Goal: Task Accomplishment & Management: Use online tool/utility

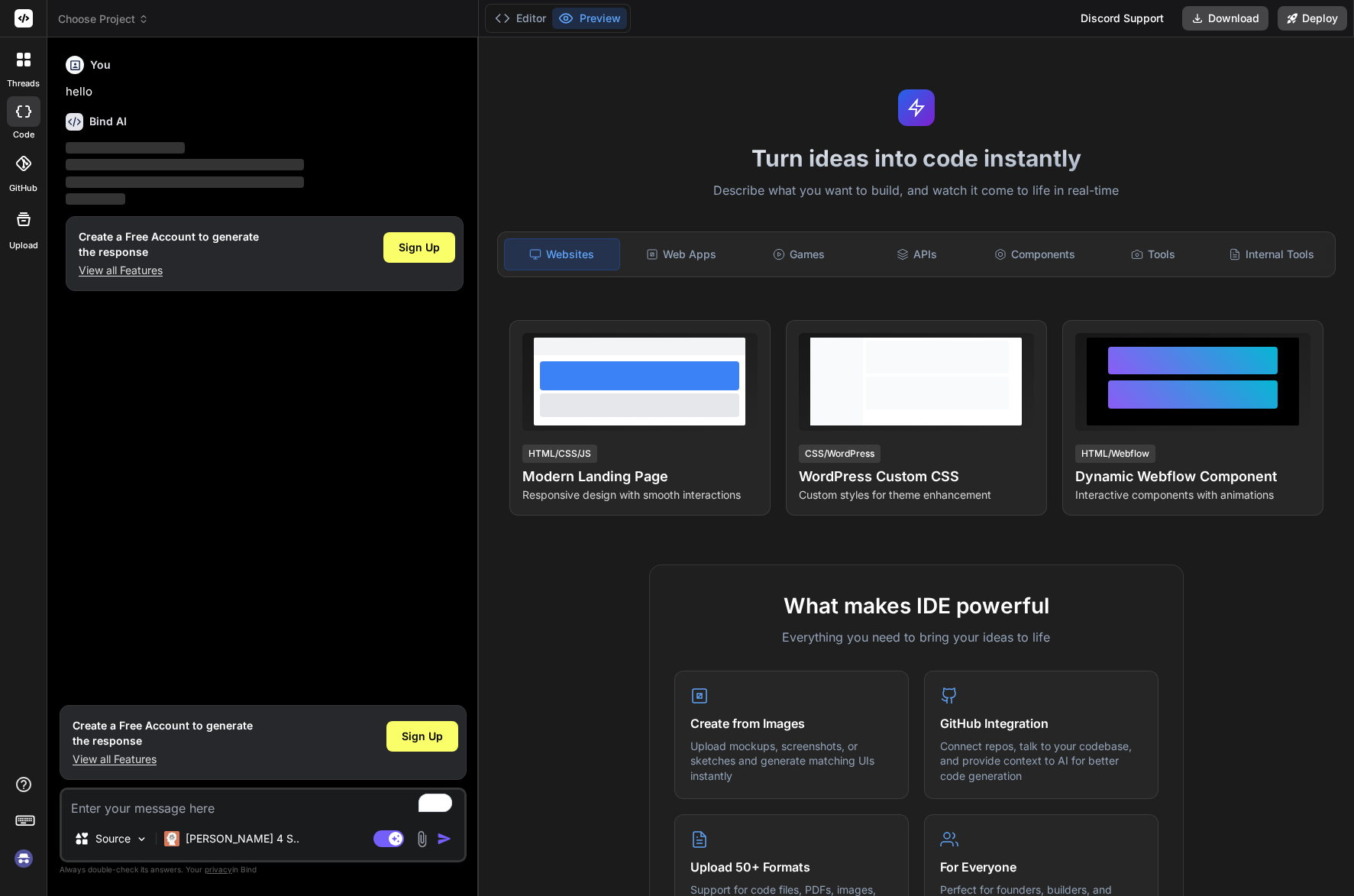
click at [124, 265] on p "View all Features" at bounding box center [169, 270] width 180 height 15
click at [676, 251] on div "Web Apps" at bounding box center [681, 254] width 115 height 32
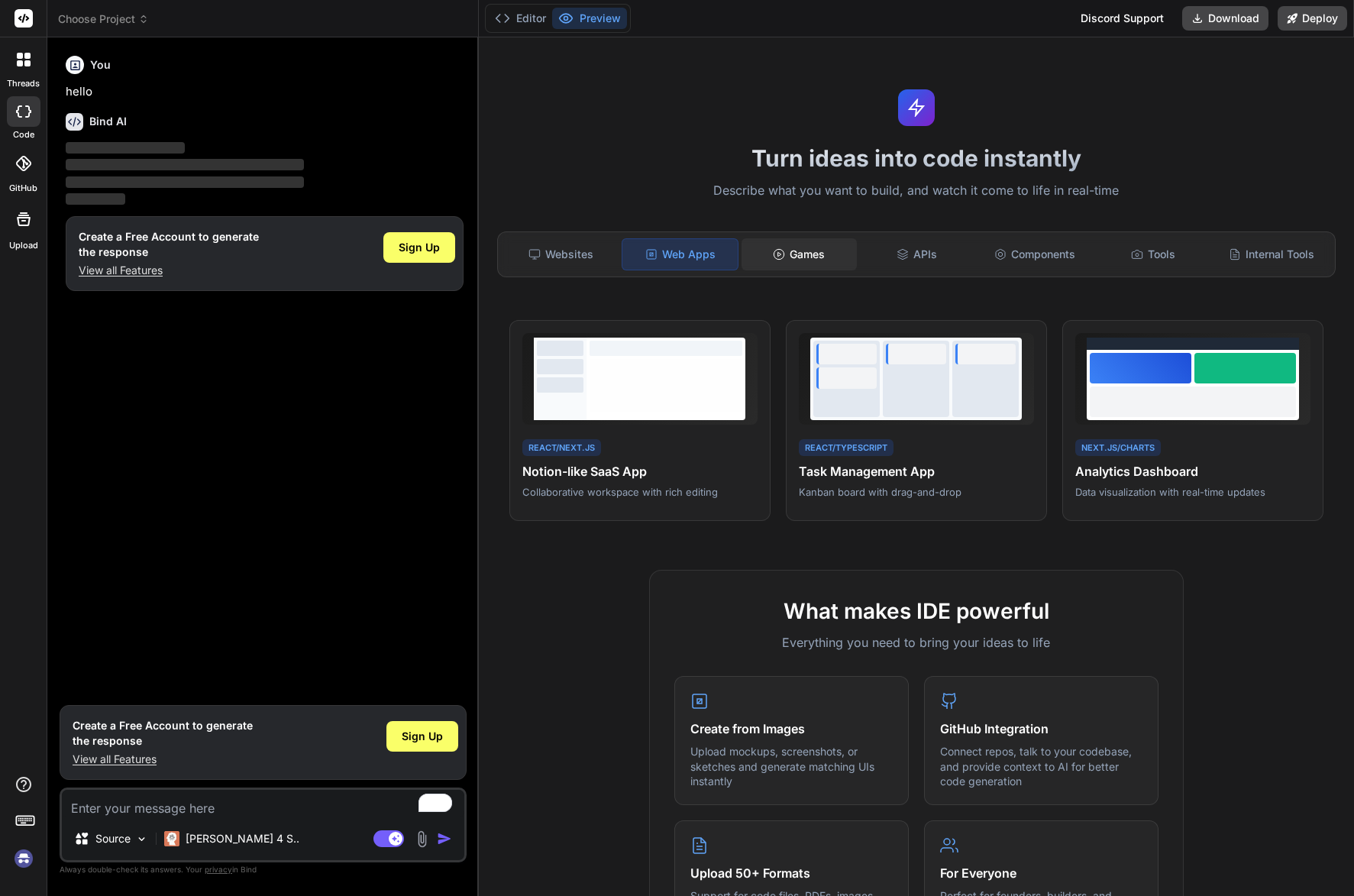
click at [785, 253] on div "Games" at bounding box center [799, 254] width 115 height 32
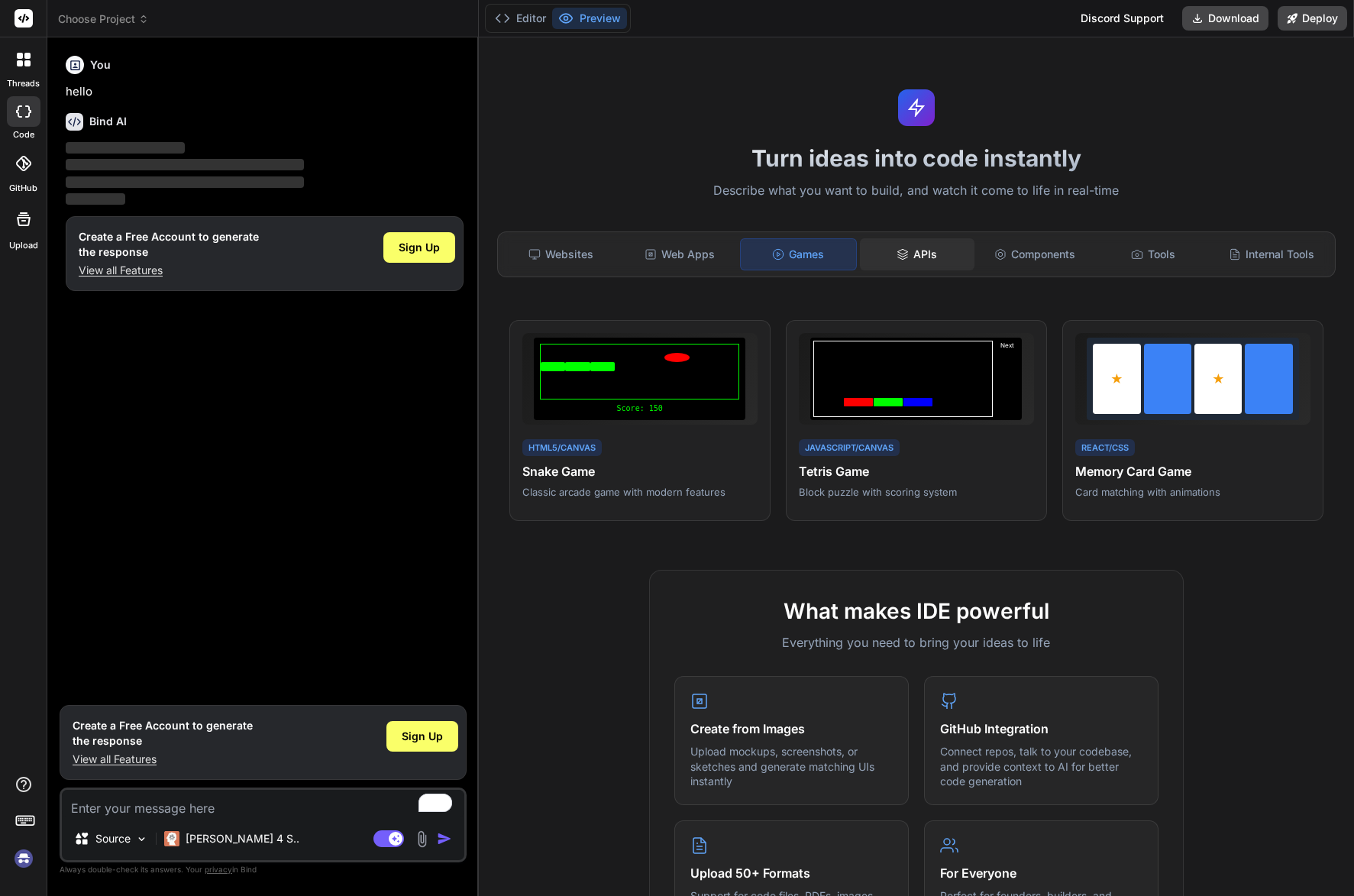
click at [915, 254] on div "APIs" at bounding box center [917, 254] width 115 height 32
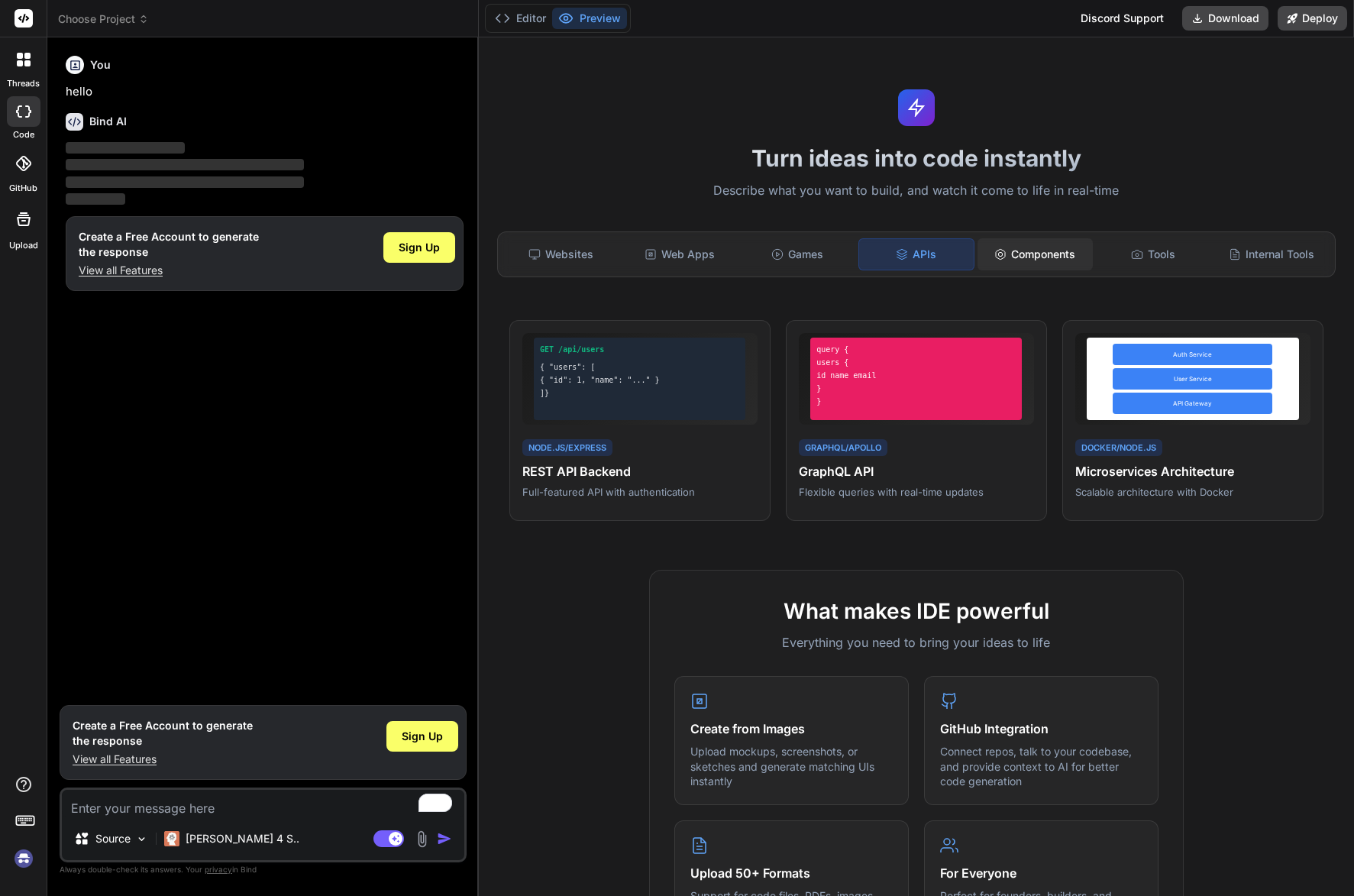
click at [1018, 249] on div "Components" at bounding box center [1035, 254] width 115 height 32
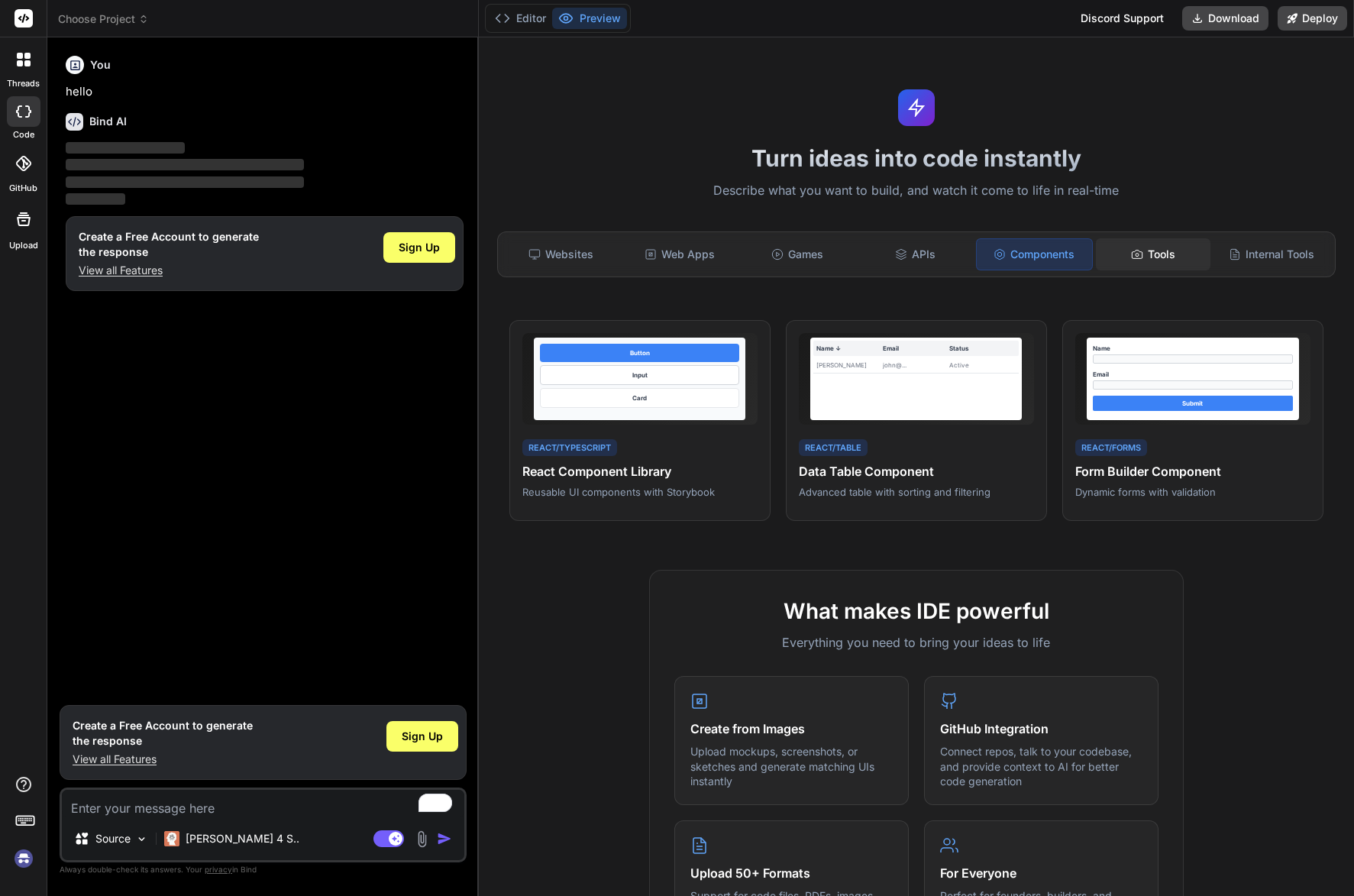
click at [1143, 260] on div "Tools" at bounding box center [1153, 254] width 115 height 32
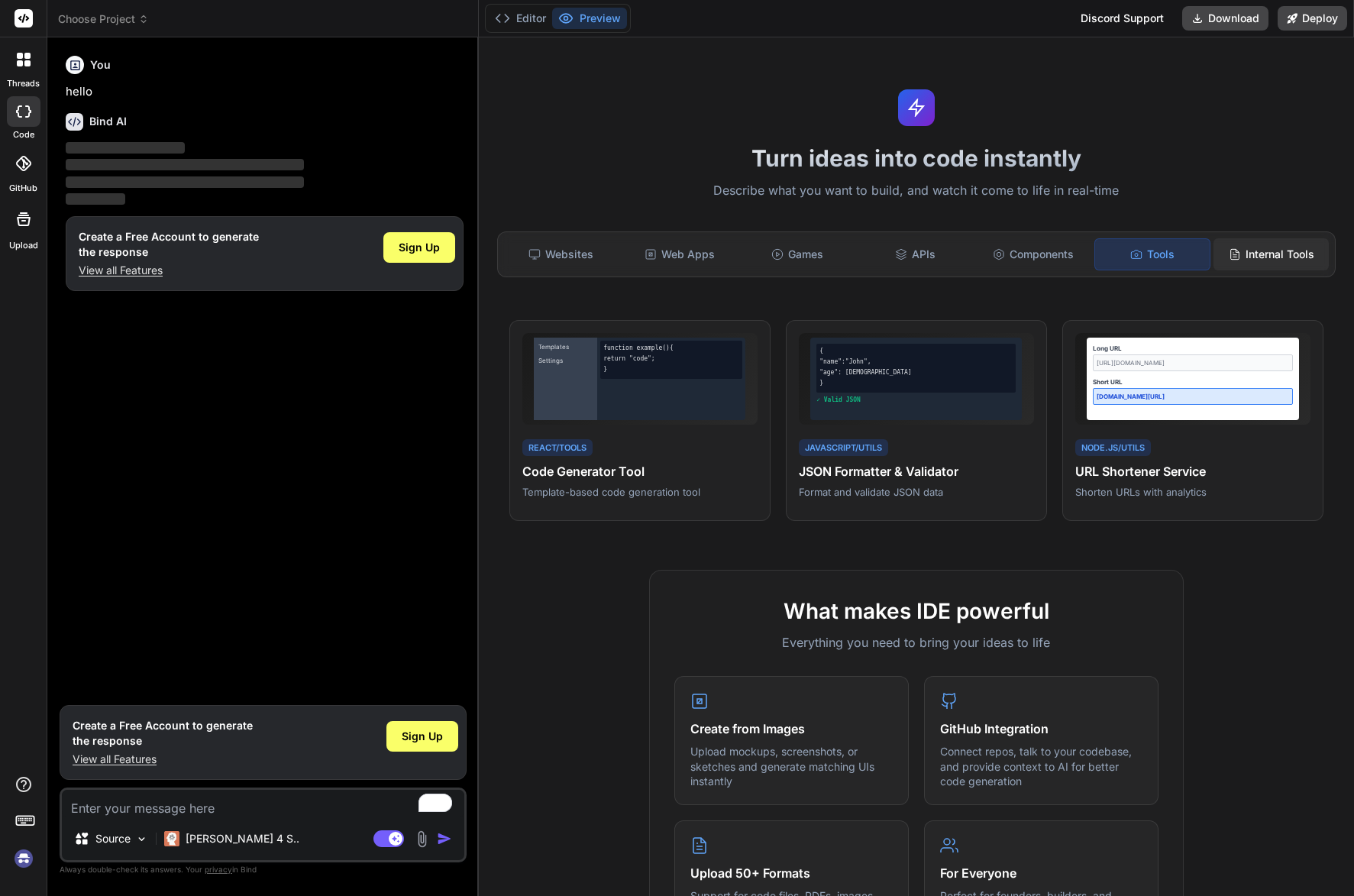
click at [1247, 257] on div "Internal Tools" at bounding box center [1271, 254] width 115 height 32
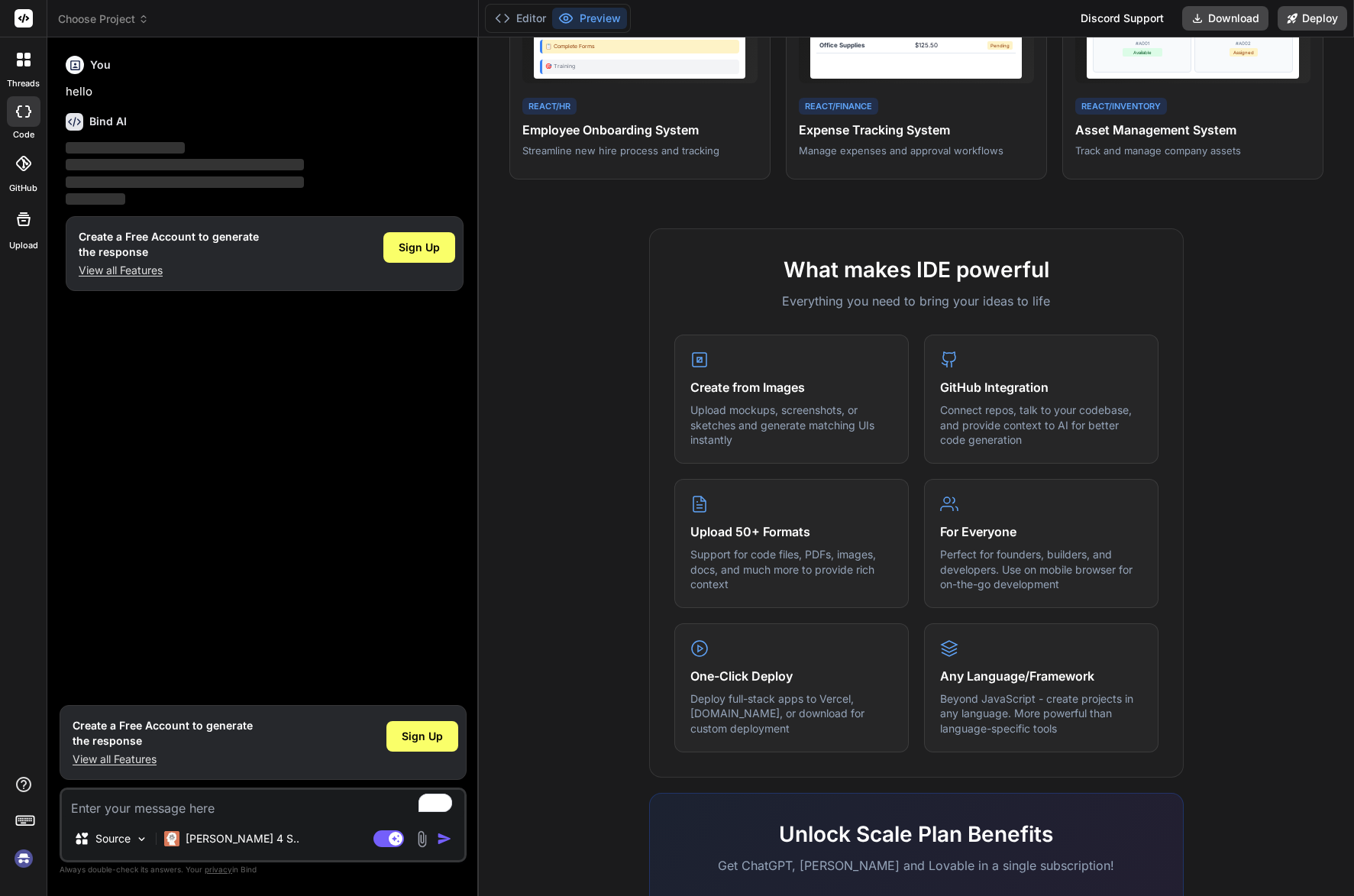
scroll to position [382, 0]
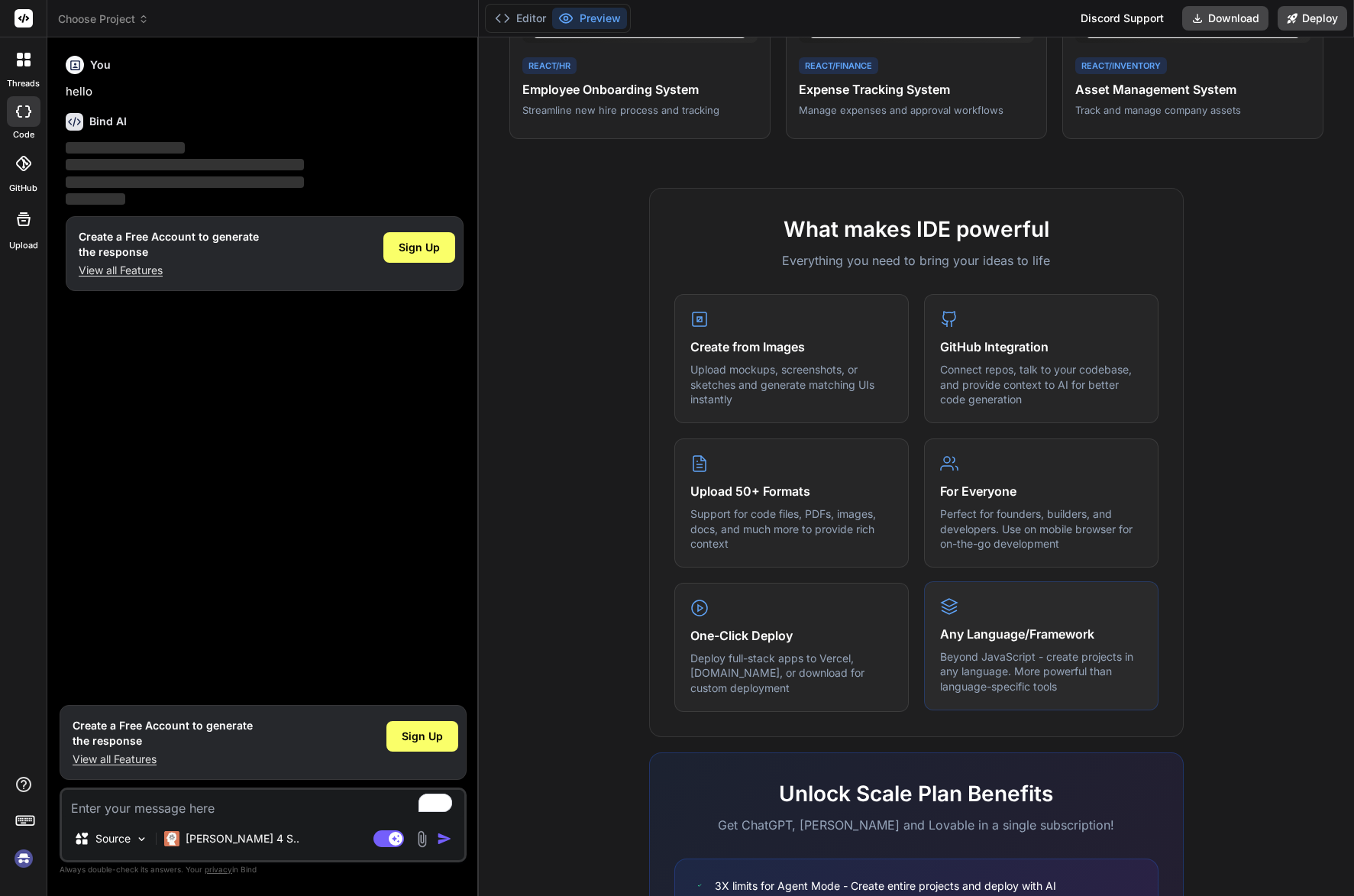
click at [962, 633] on h4 "Any Language/Framework" at bounding box center [1041, 633] width 202 height 18
click at [1028, 663] on p "Beyond JavaScript - create projects in any language. More powerful than languag…" at bounding box center [1041, 671] width 202 height 45
click at [23, 112] on icon at bounding box center [23, 111] width 15 height 12
click at [201, 833] on p "Claude 4 S.." at bounding box center [242, 838] width 114 height 15
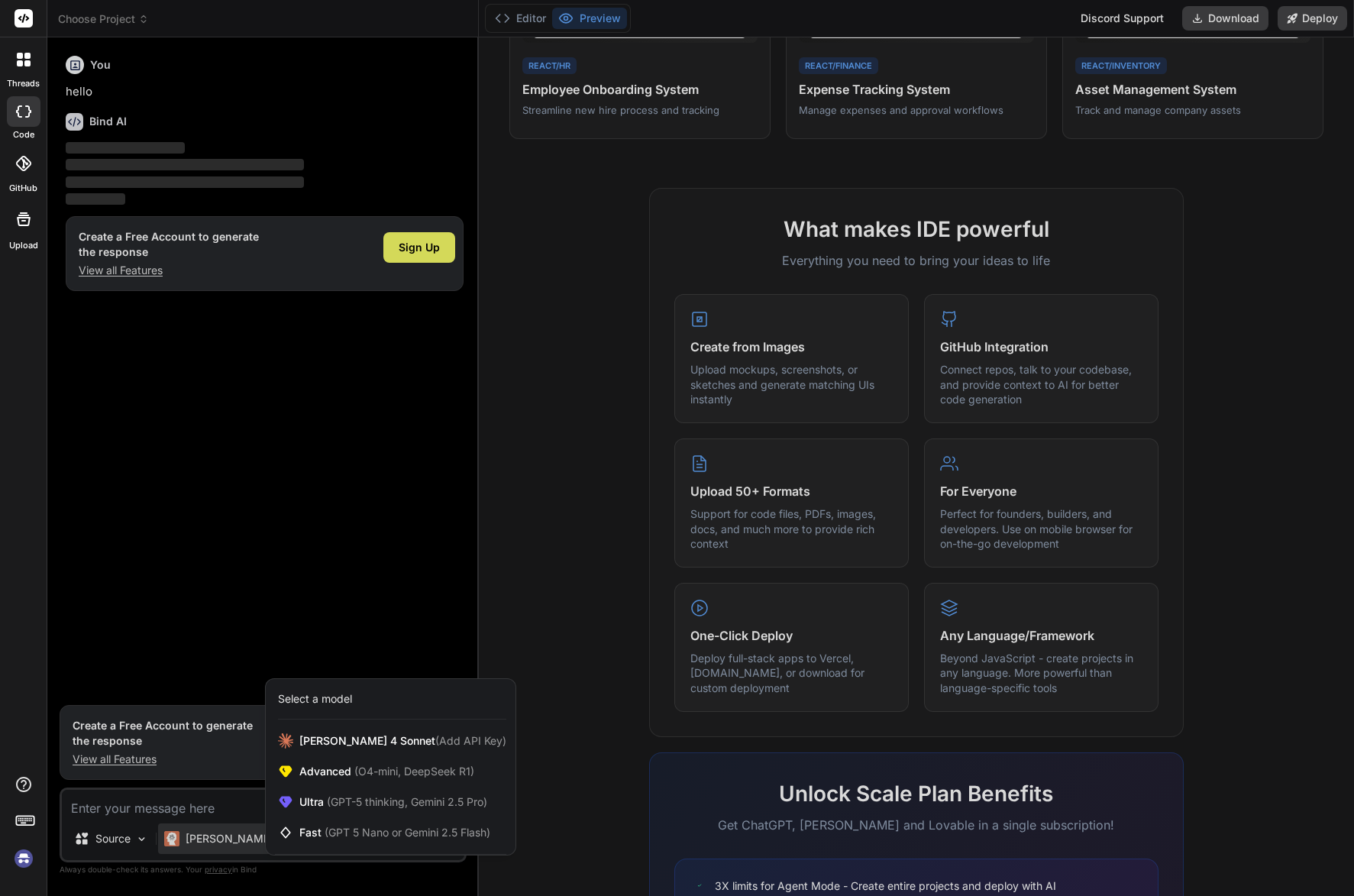
click at [340, 688] on div "Select a model" at bounding box center [391, 699] width 249 height 40
click at [143, 837] on div at bounding box center [677, 448] width 1354 height 896
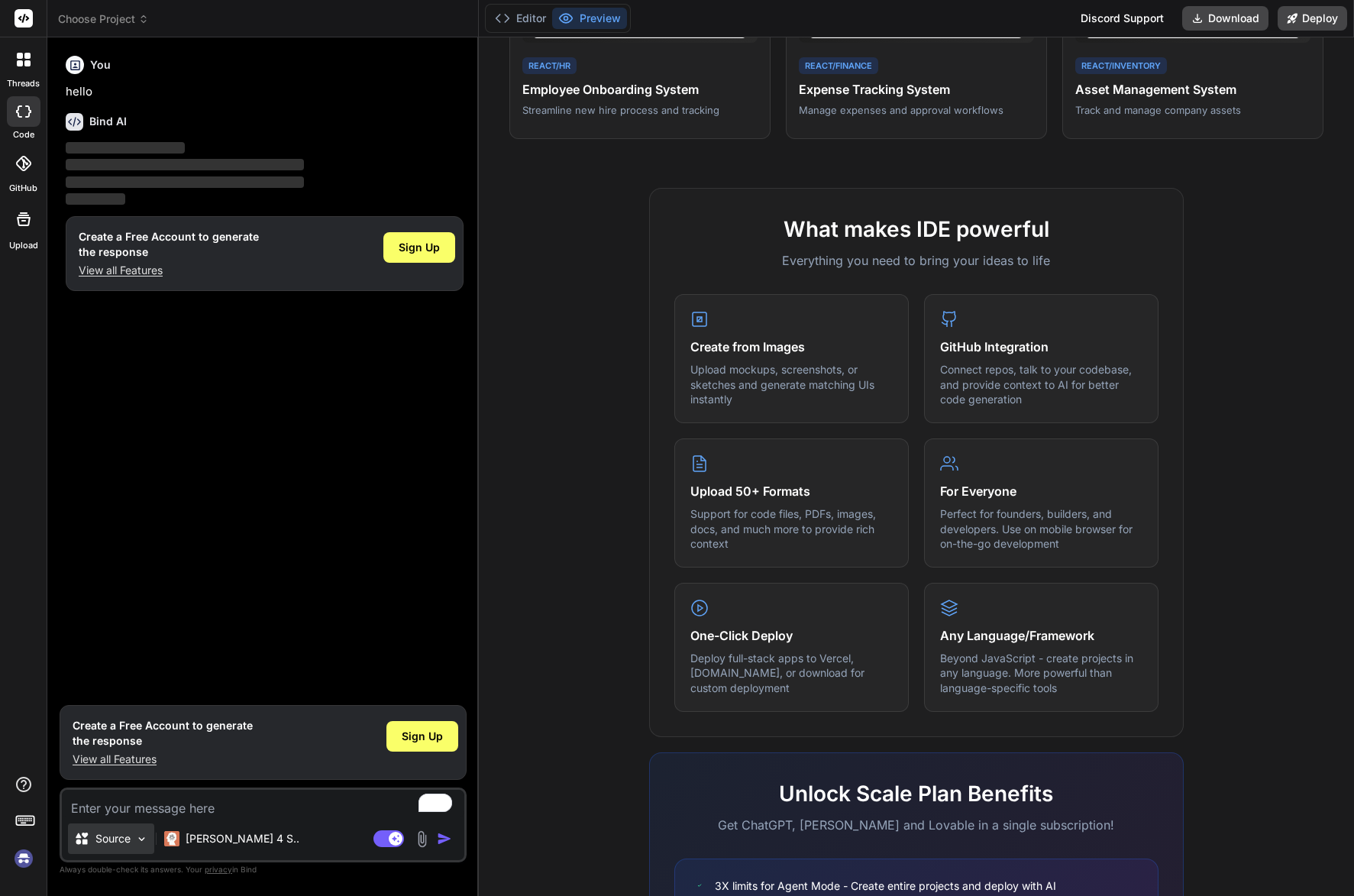
click at [141, 837] on img at bounding box center [141, 838] width 13 height 13
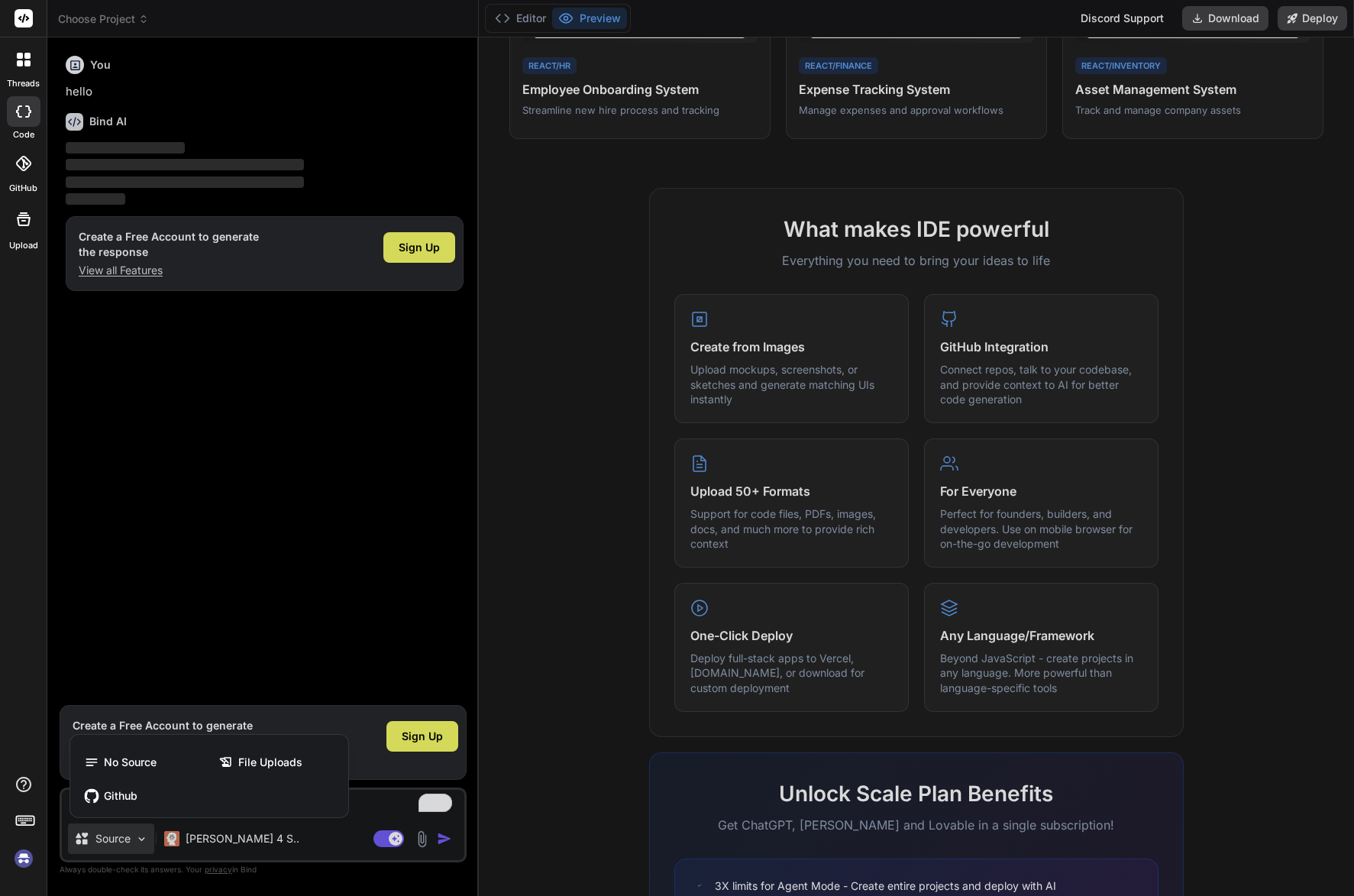
click at [141, 837] on div at bounding box center [677, 448] width 1354 height 896
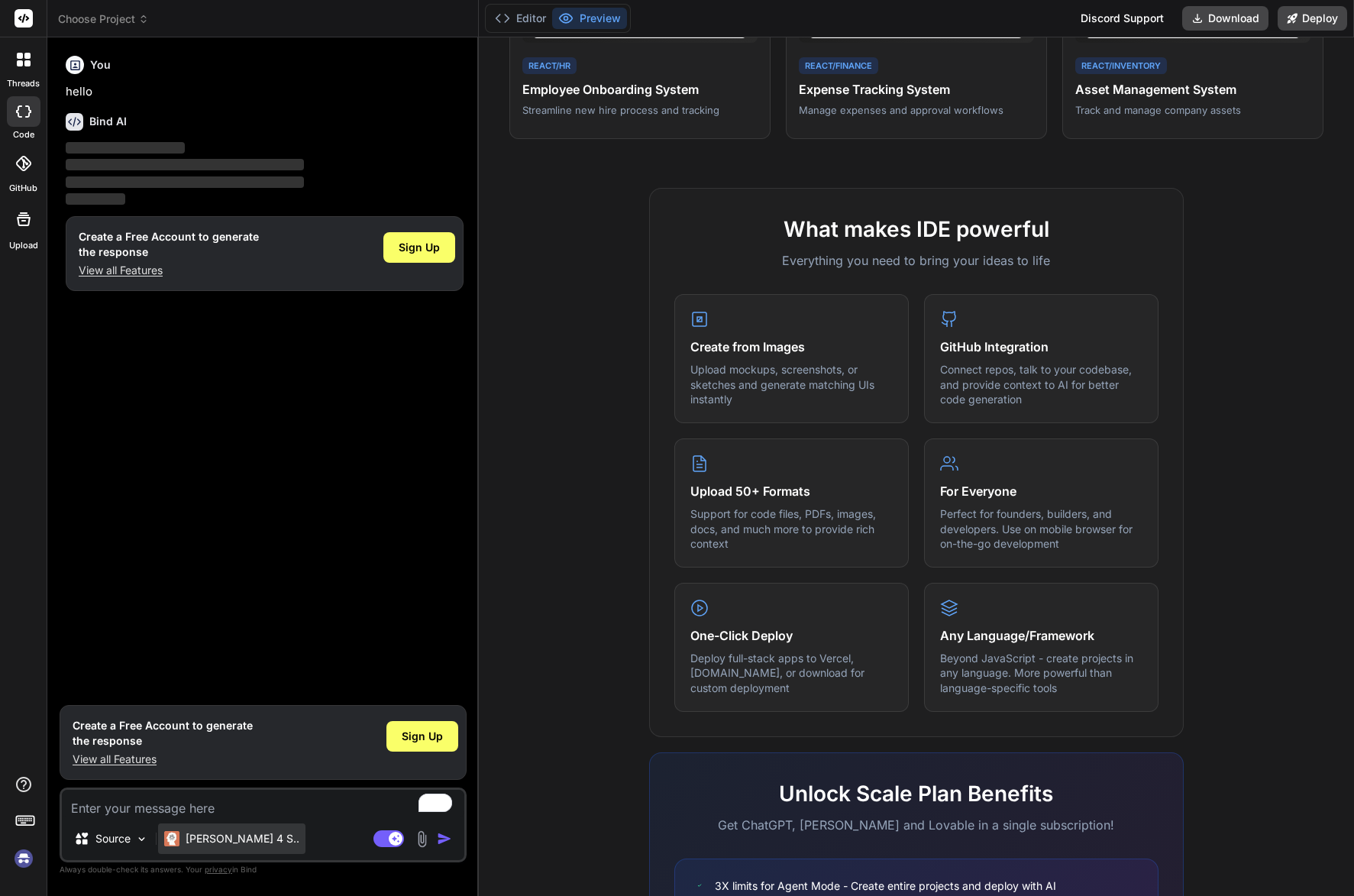
click at [226, 837] on p "Claude 4 S.." at bounding box center [242, 838] width 114 height 15
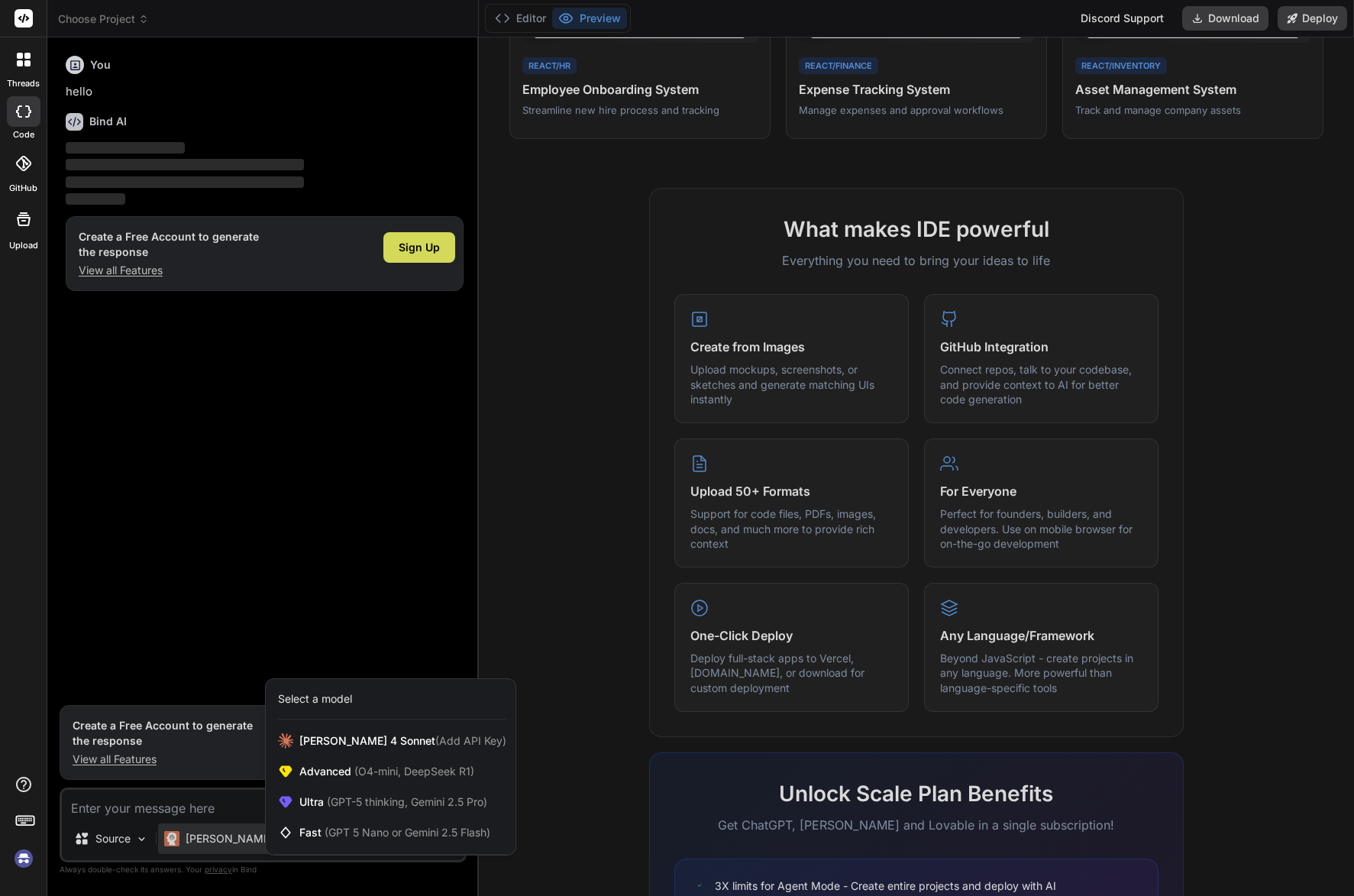
click at [1119, 14] on div at bounding box center [677, 448] width 1354 height 896
type textarea "x"
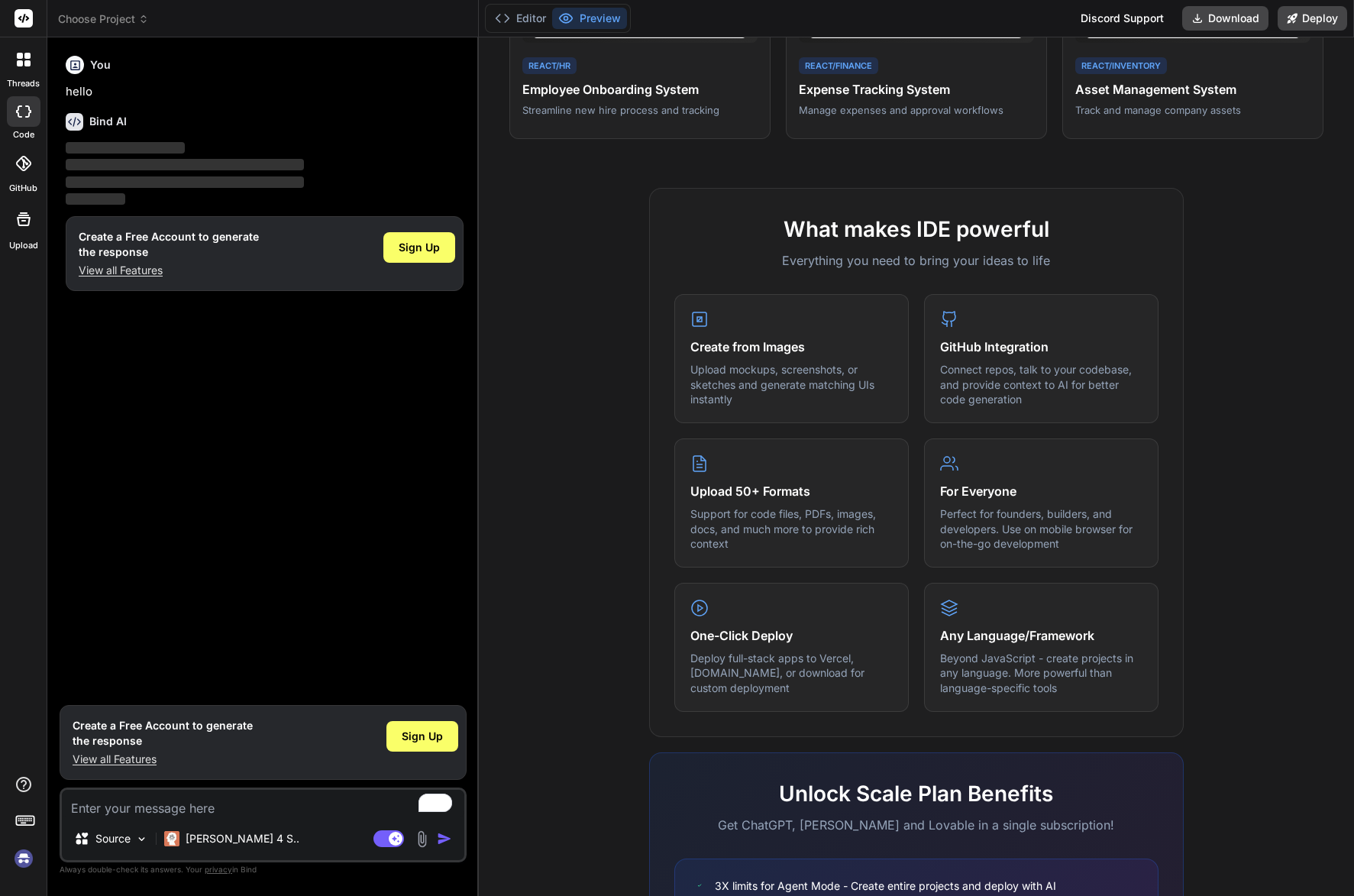
click at [109, 21] on span "Choose Project" at bounding box center [103, 19] width 91 height 15
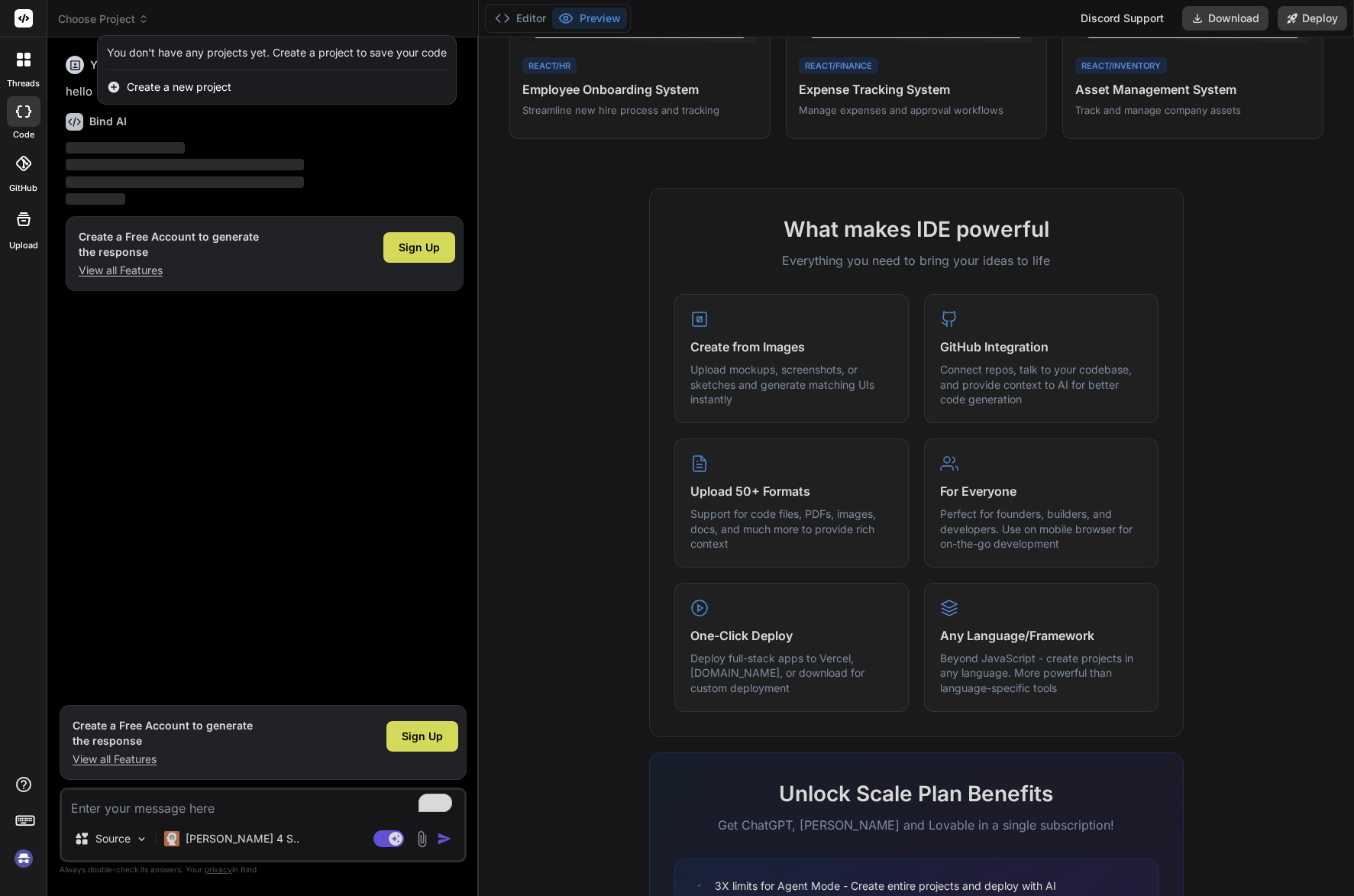
click at [107, 21] on div at bounding box center [677, 448] width 1354 height 896
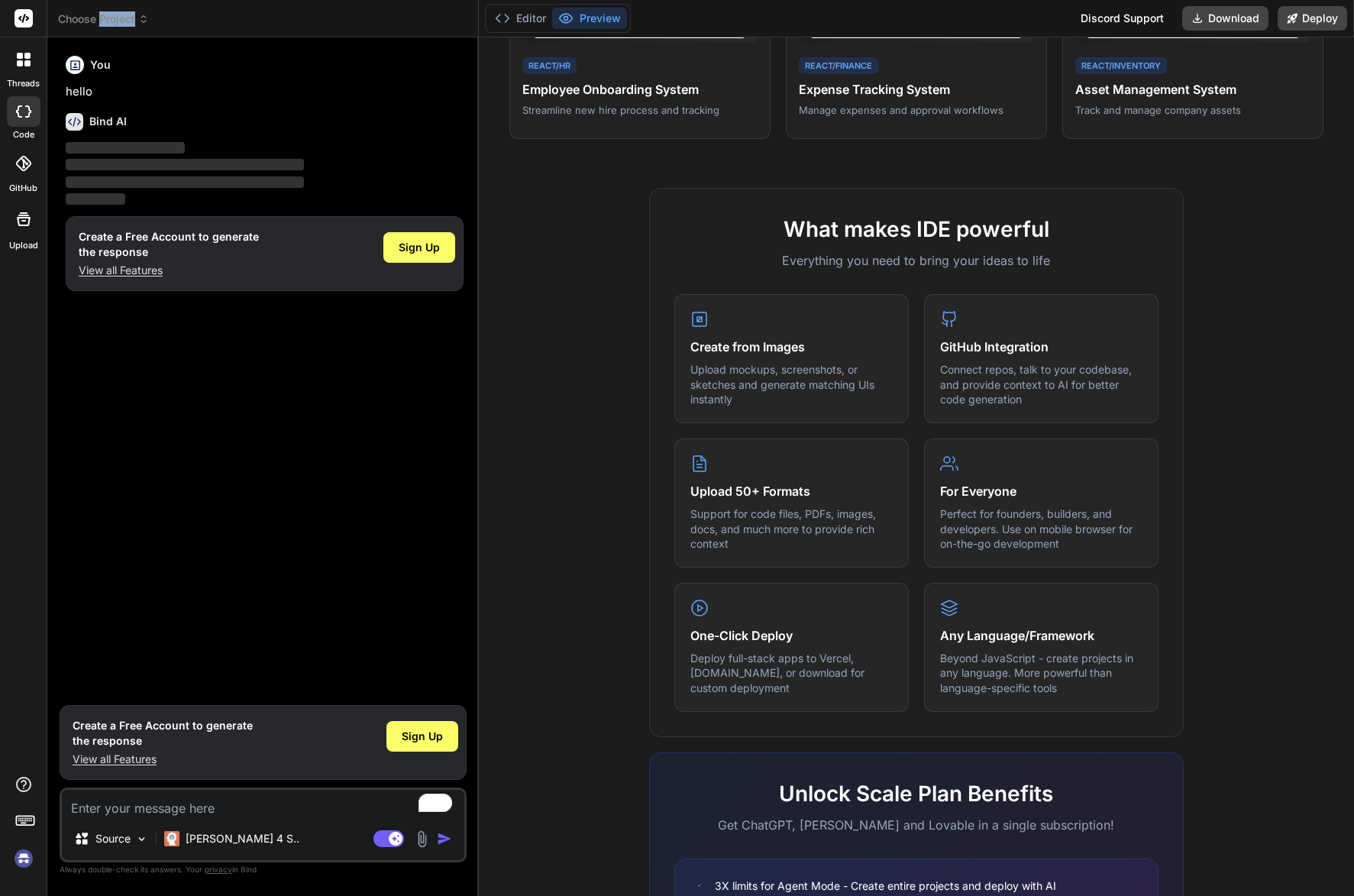
click at [106, 21] on span "Choose Project" at bounding box center [103, 19] width 91 height 15
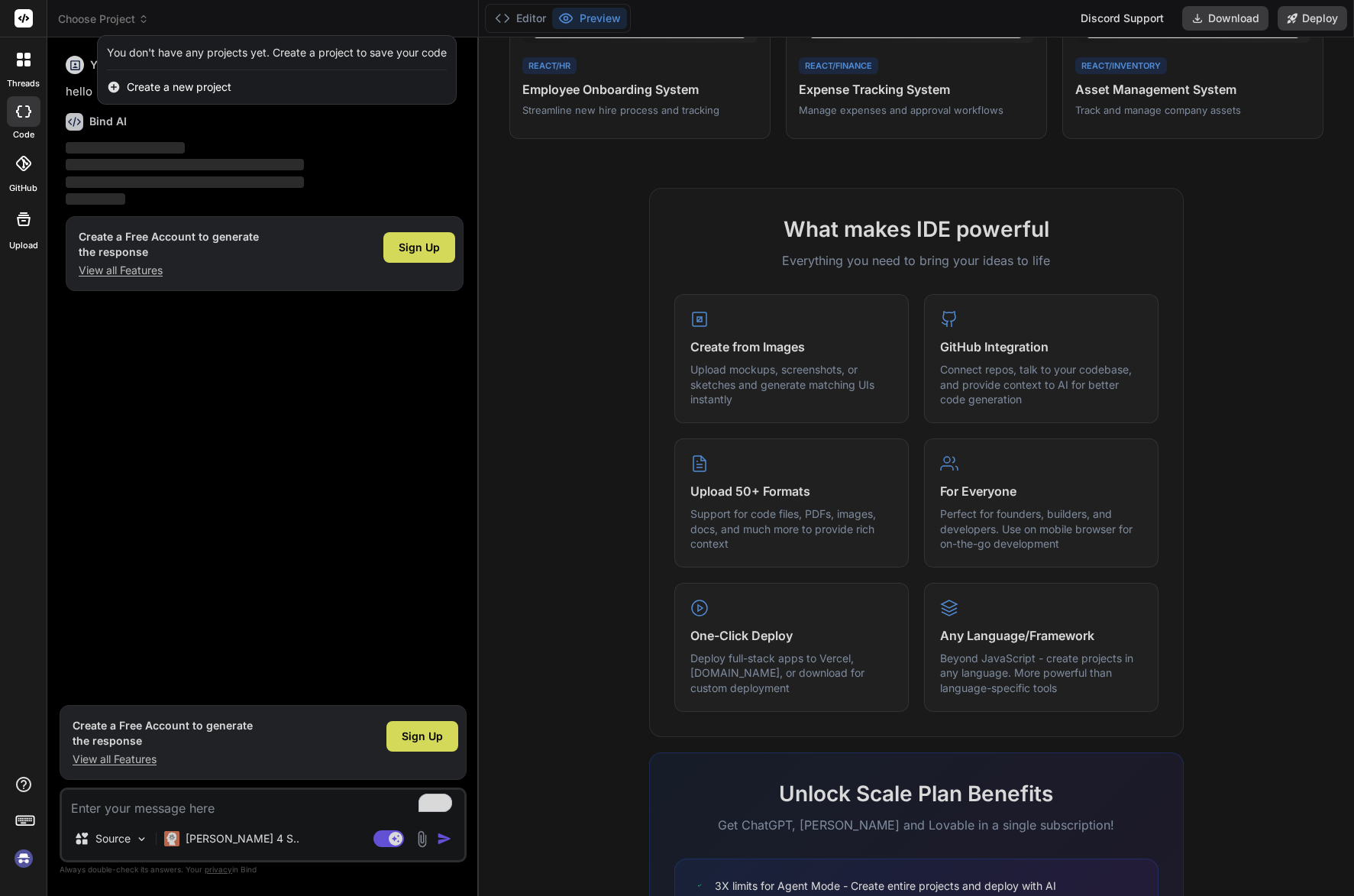
drag, startPoint x: 106, startPoint y: 21, endPoint x: 347, endPoint y: 89, distance: 250.4
click at [347, 89] on div "Create a new project" at bounding box center [277, 87] width 358 height 34
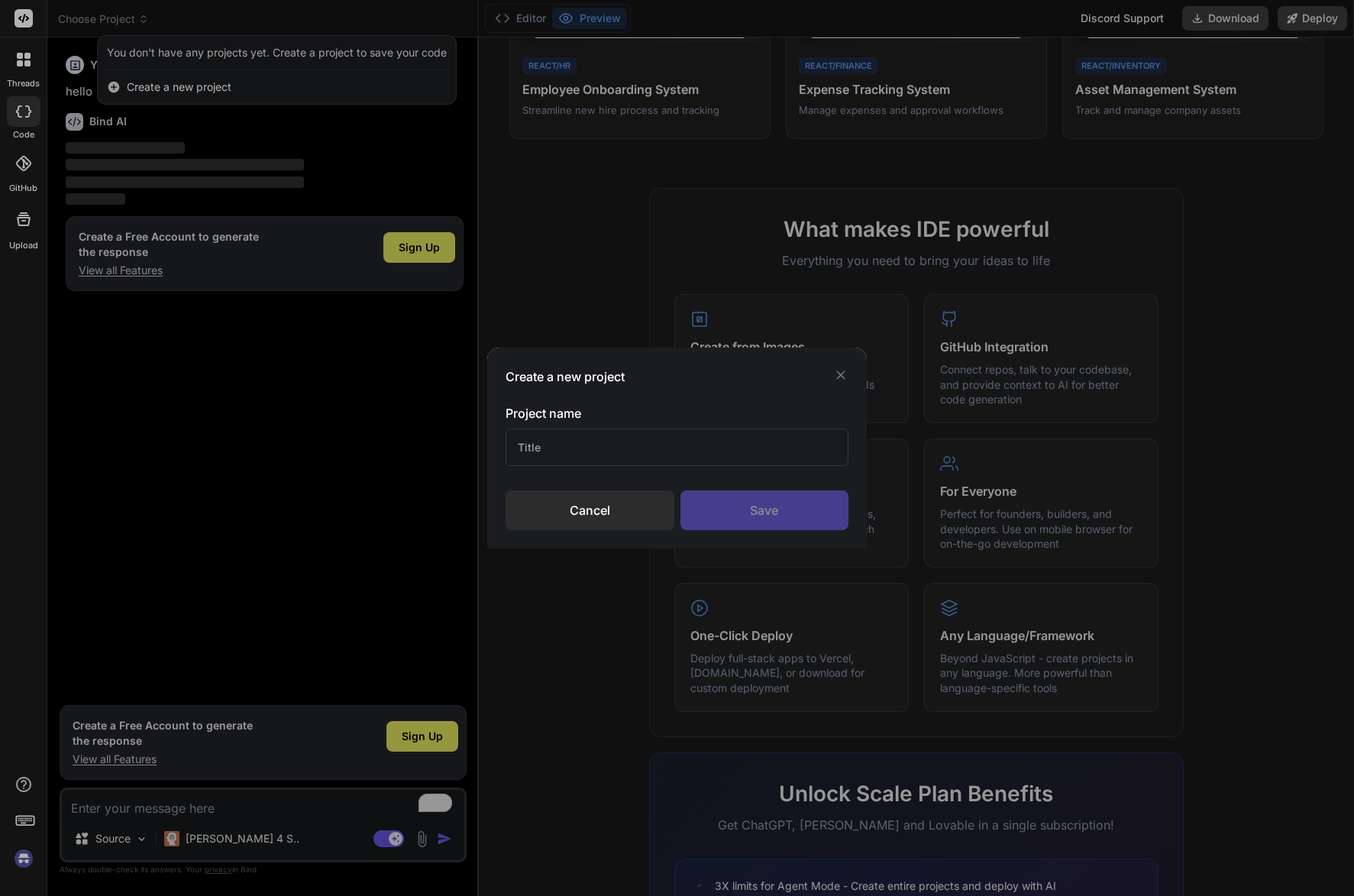
click at [581, 452] on input "text" at bounding box center [676, 447] width 342 height 37
type input "test"
click at [720, 507] on div "Save" at bounding box center [764, 510] width 168 height 39
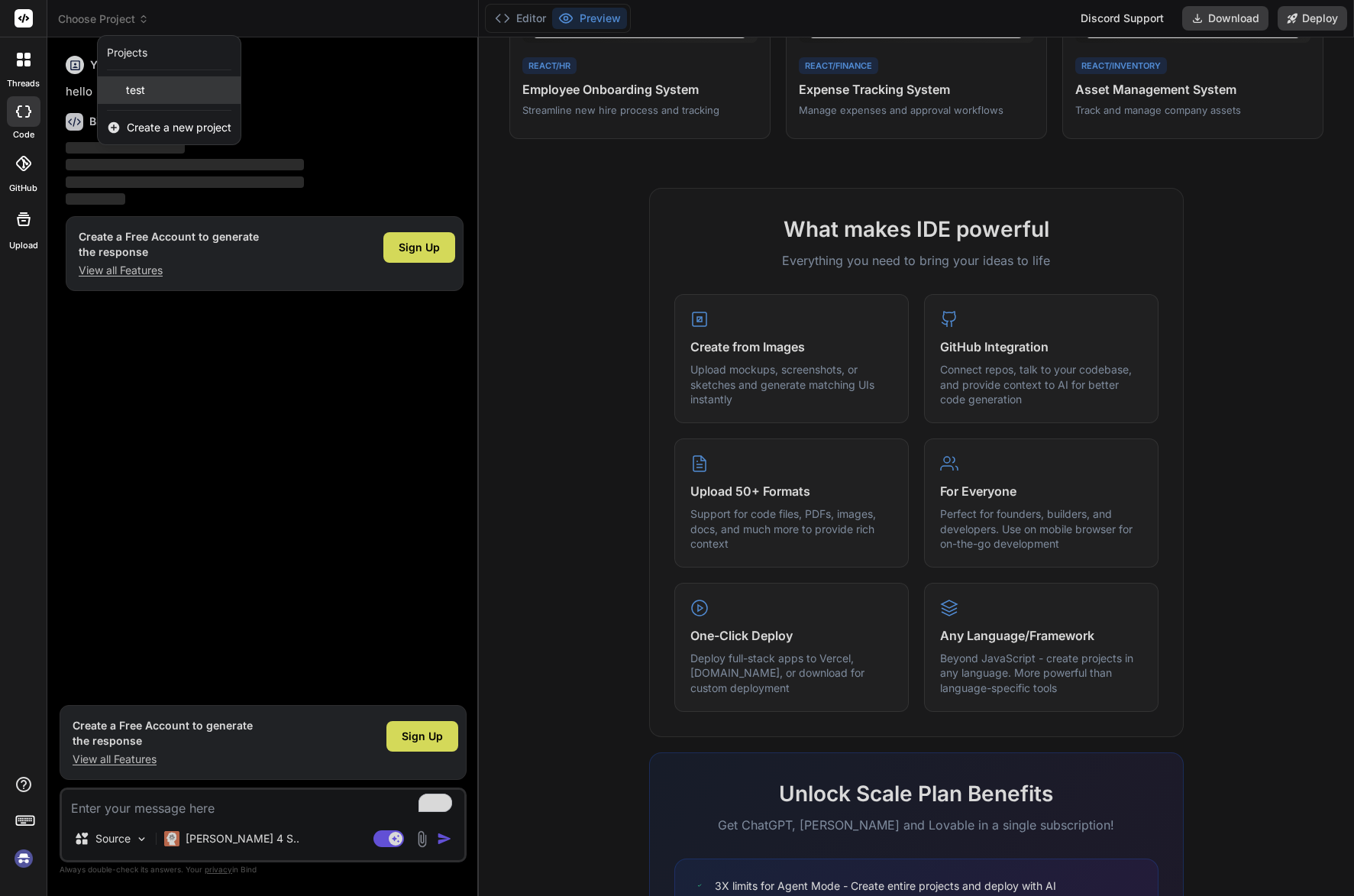
click at [138, 90] on span "test" at bounding box center [136, 89] width 19 height 15
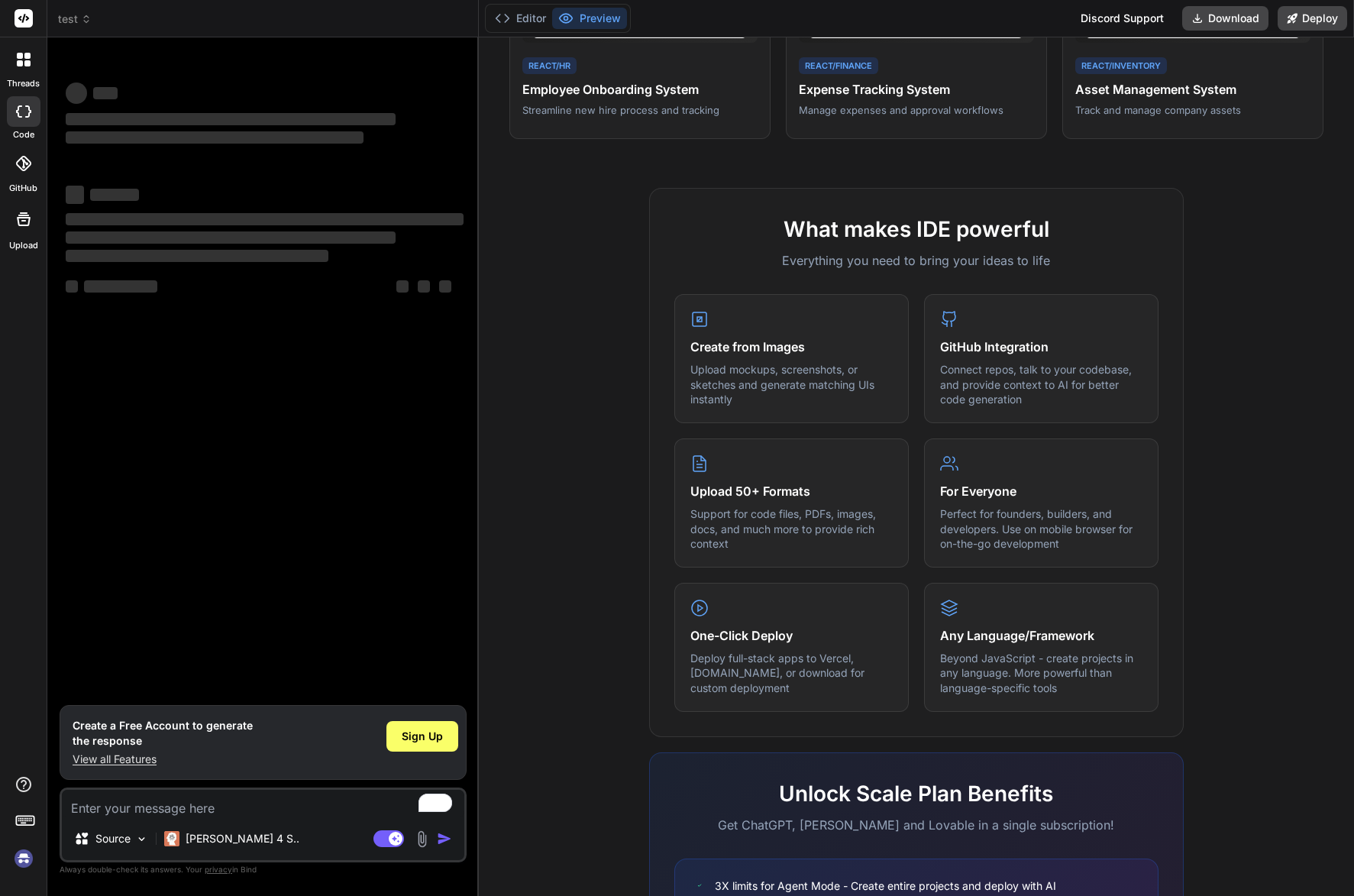
type textarea "x"
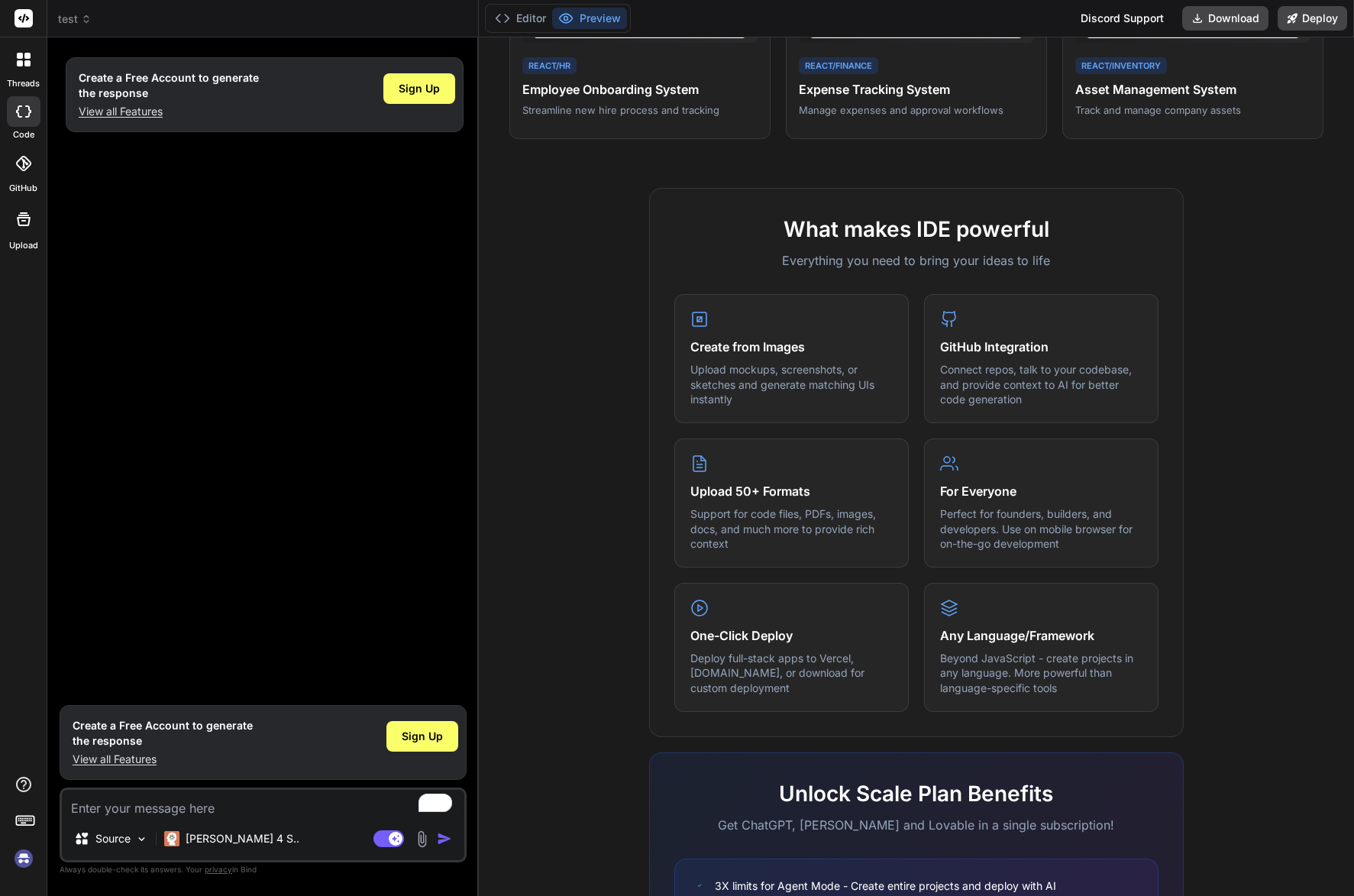
click at [16, 168] on icon at bounding box center [23, 163] width 15 height 15
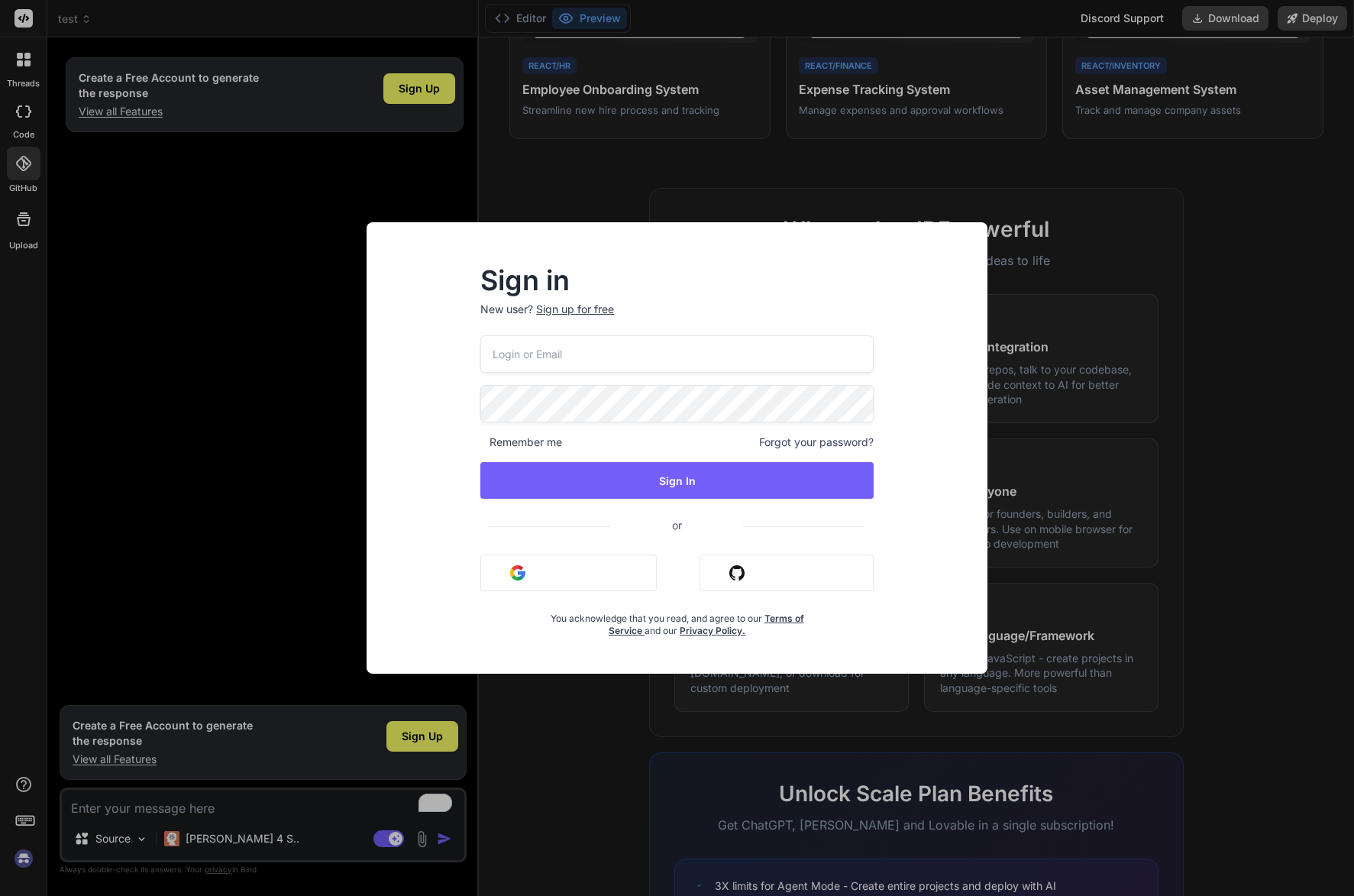
click at [114, 354] on div "Sign in New user? Sign up for free Remember me Forgot your password? Sign In or…" at bounding box center [677, 448] width 1354 height 896
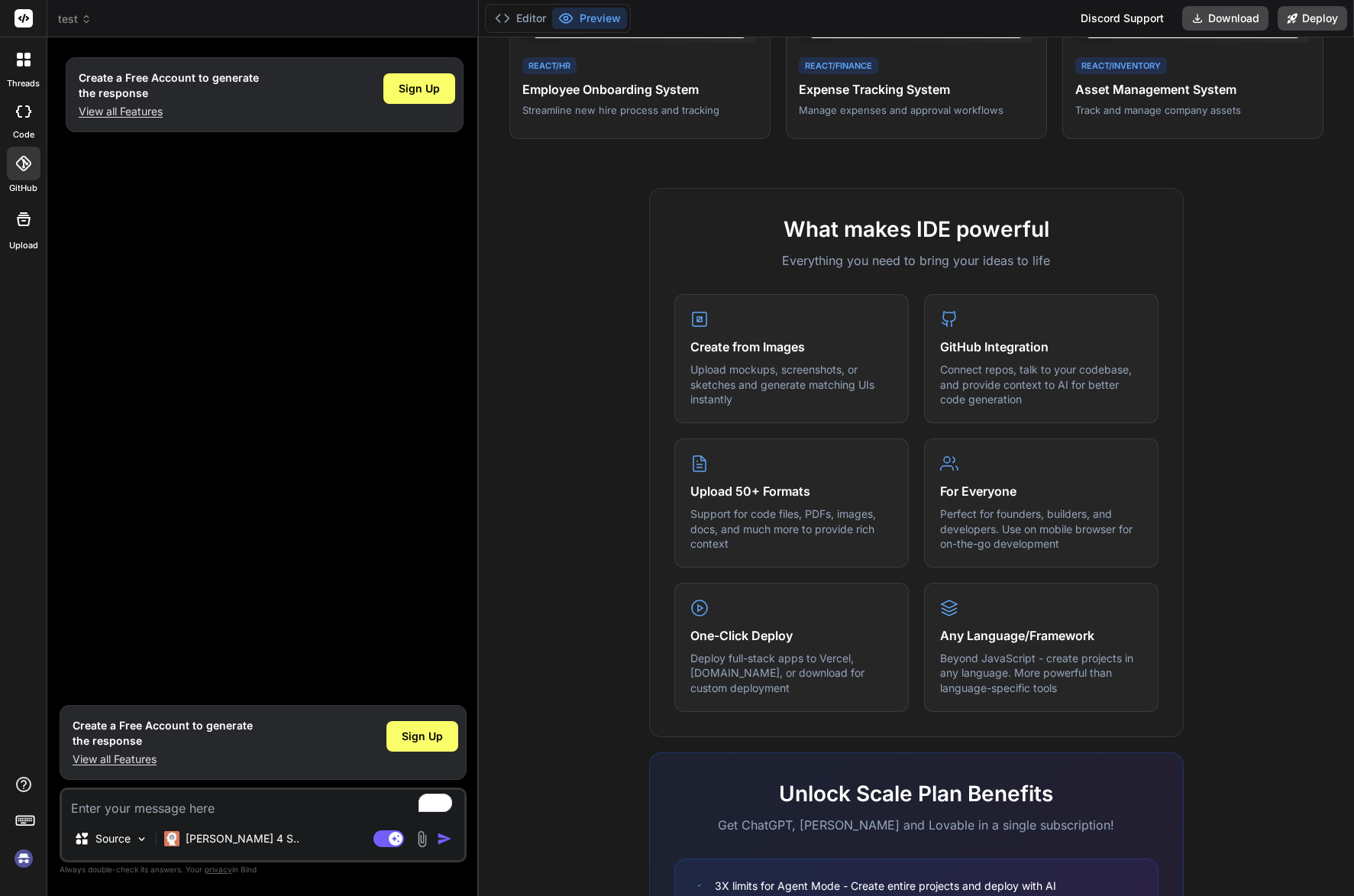
click at [27, 18] on rect at bounding box center [23, 18] width 18 height 18
click at [17, 54] on icon at bounding box center [20, 56] width 6 height 6
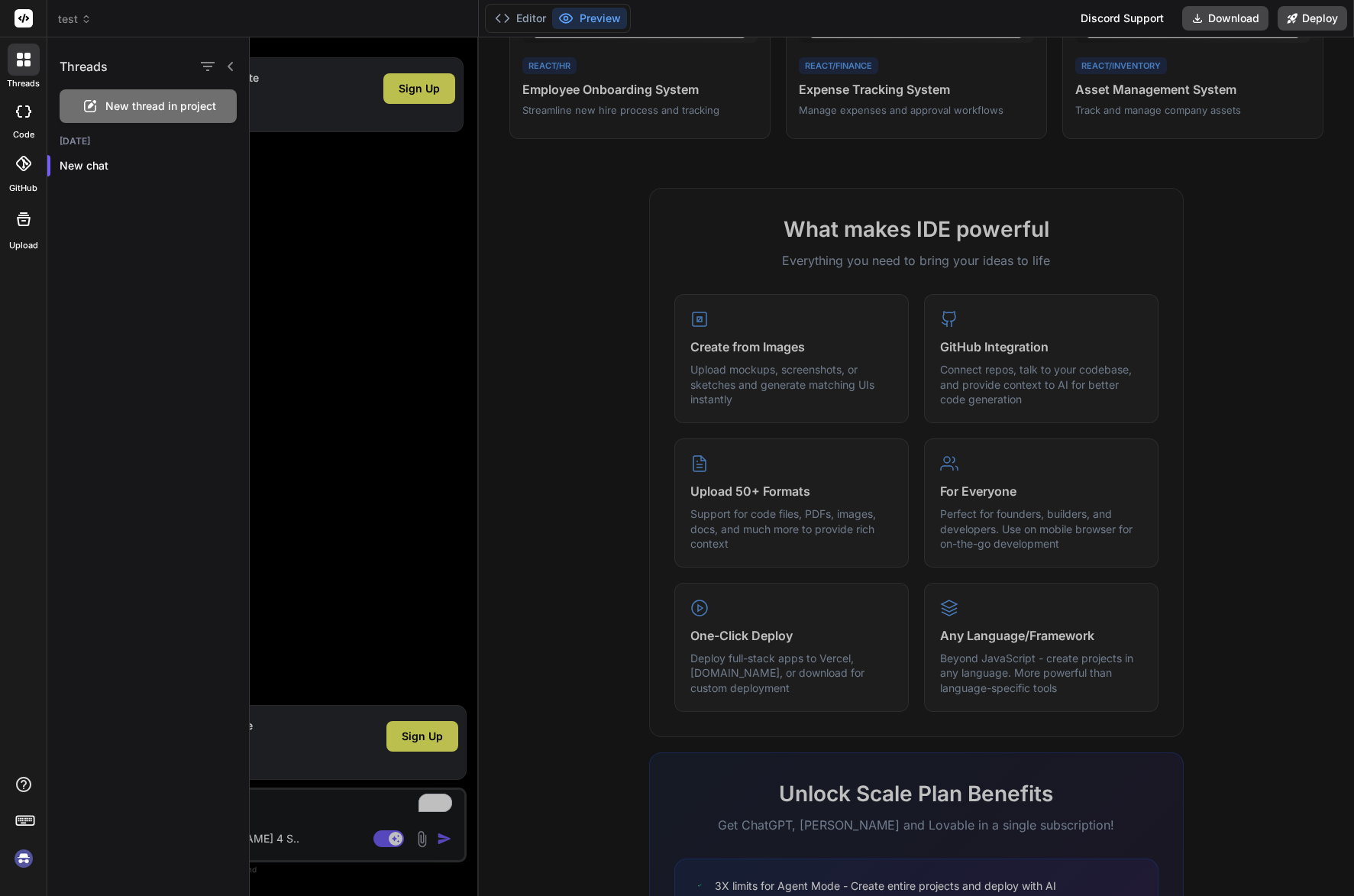
click at [17, 54] on icon at bounding box center [20, 56] width 6 height 6
click at [20, 789] on icon at bounding box center [23, 784] width 15 height 15
click at [23, 857] on img at bounding box center [24, 858] width 26 height 26
click at [315, 815] on div at bounding box center [801, 466] width 1105 height 858
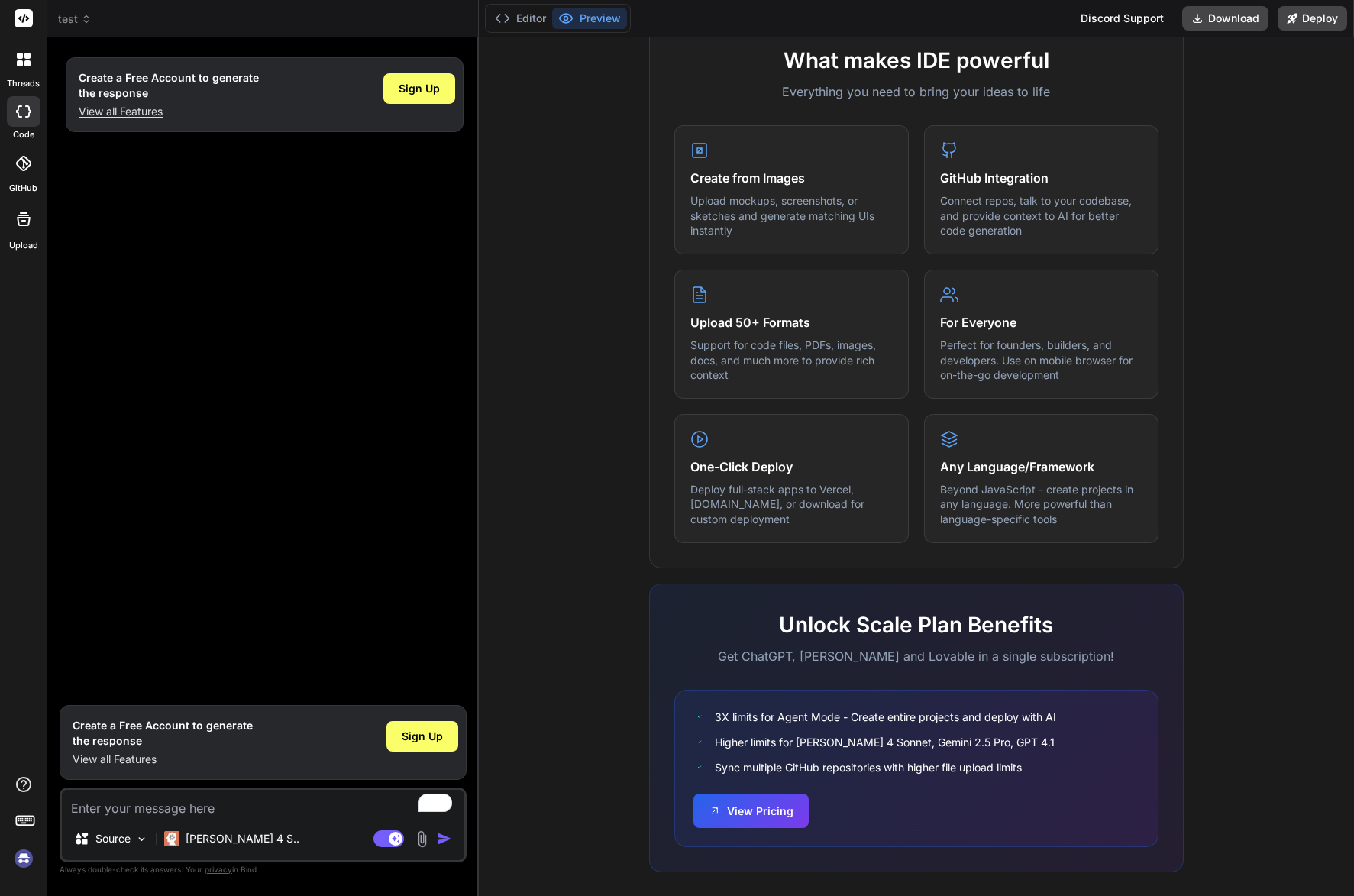
scroll to position [567, 0]
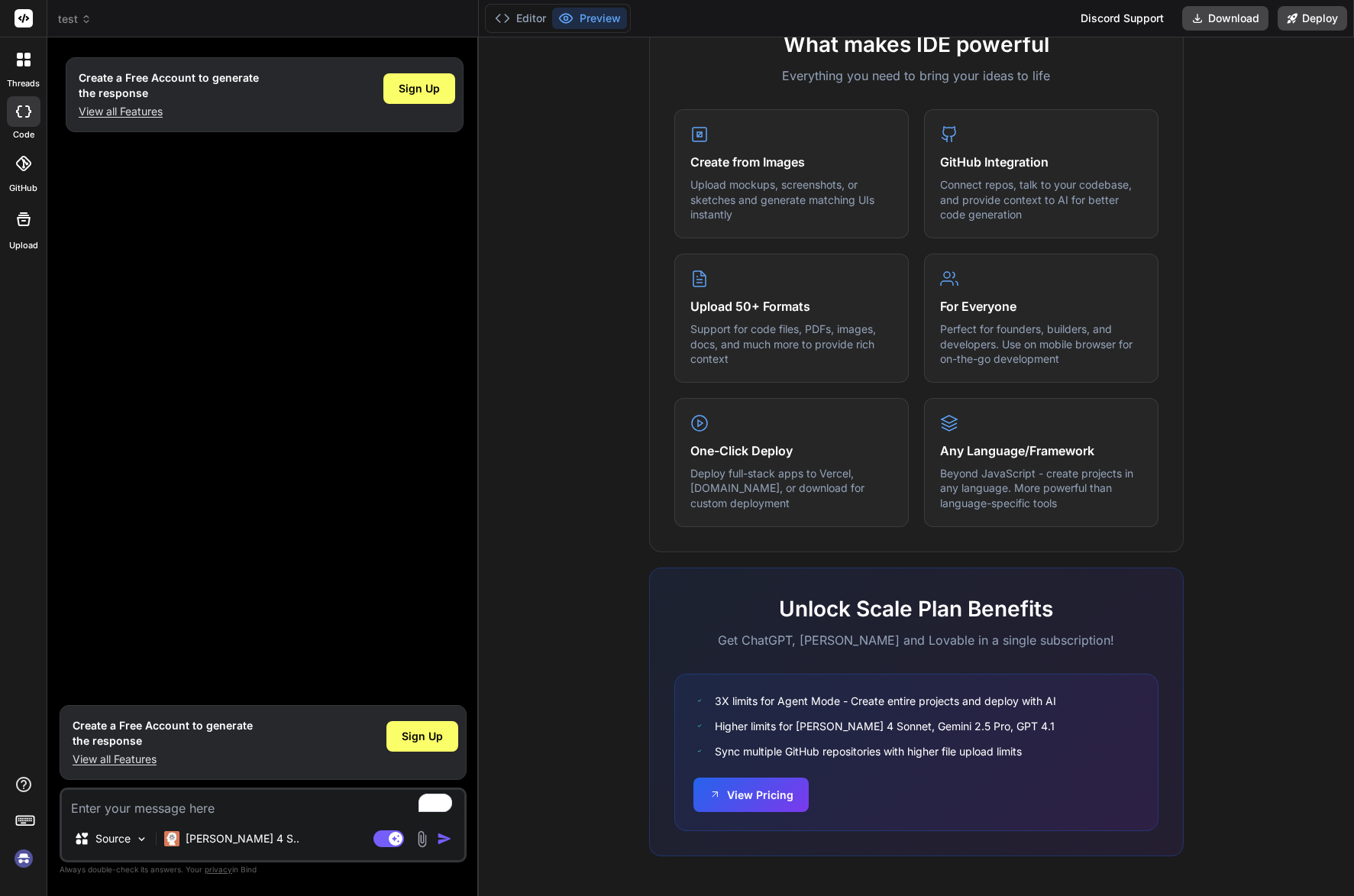
click at [169, 431] on div "Create a Free Account to generate the response View all Features Sign Up" at bounding box center [264, 373] width 404 height 647
